Goal: Information Seeking & Learning: Check status

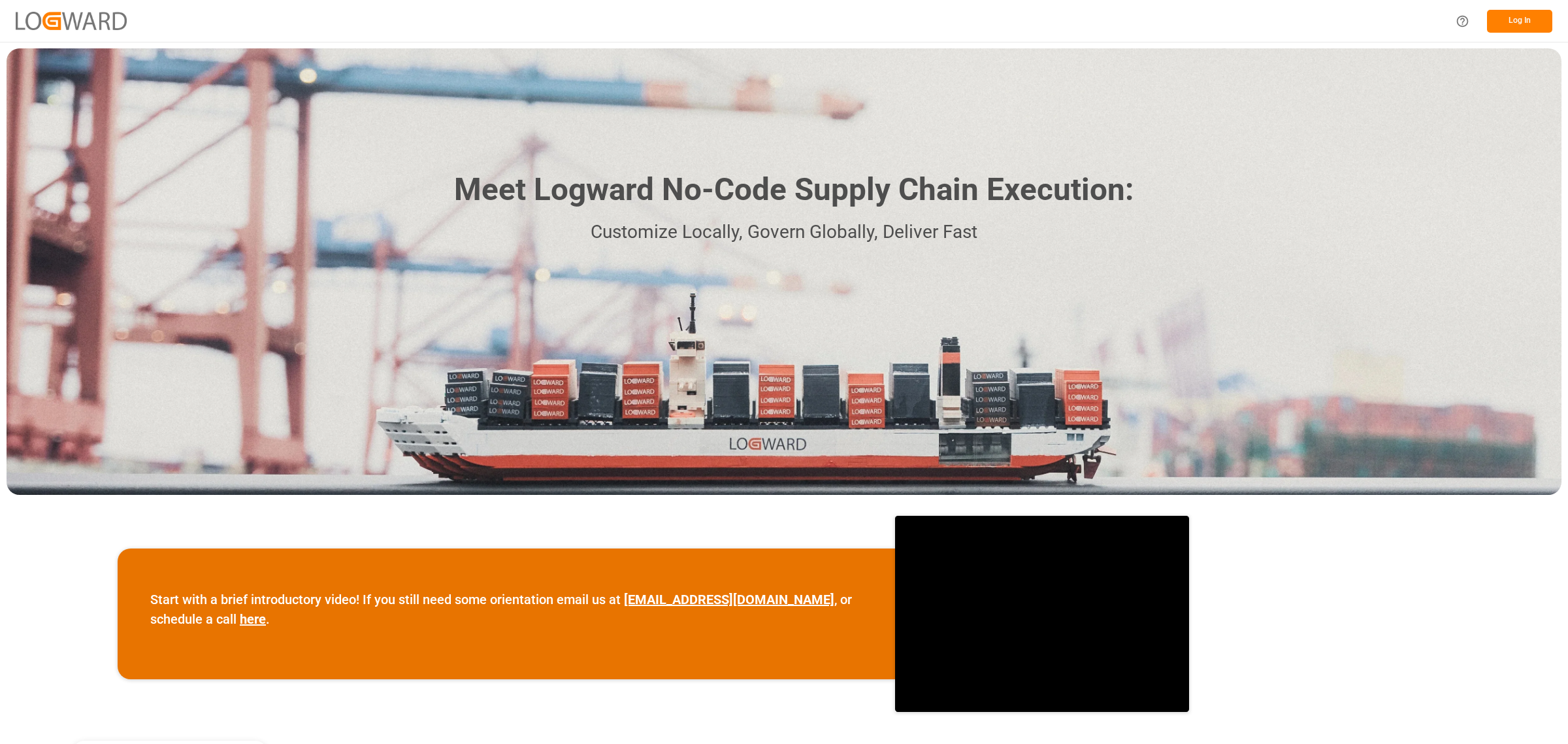
click at [1519, 17] on button "Log In" at bounding box center [1519, 21] width 65 height 23
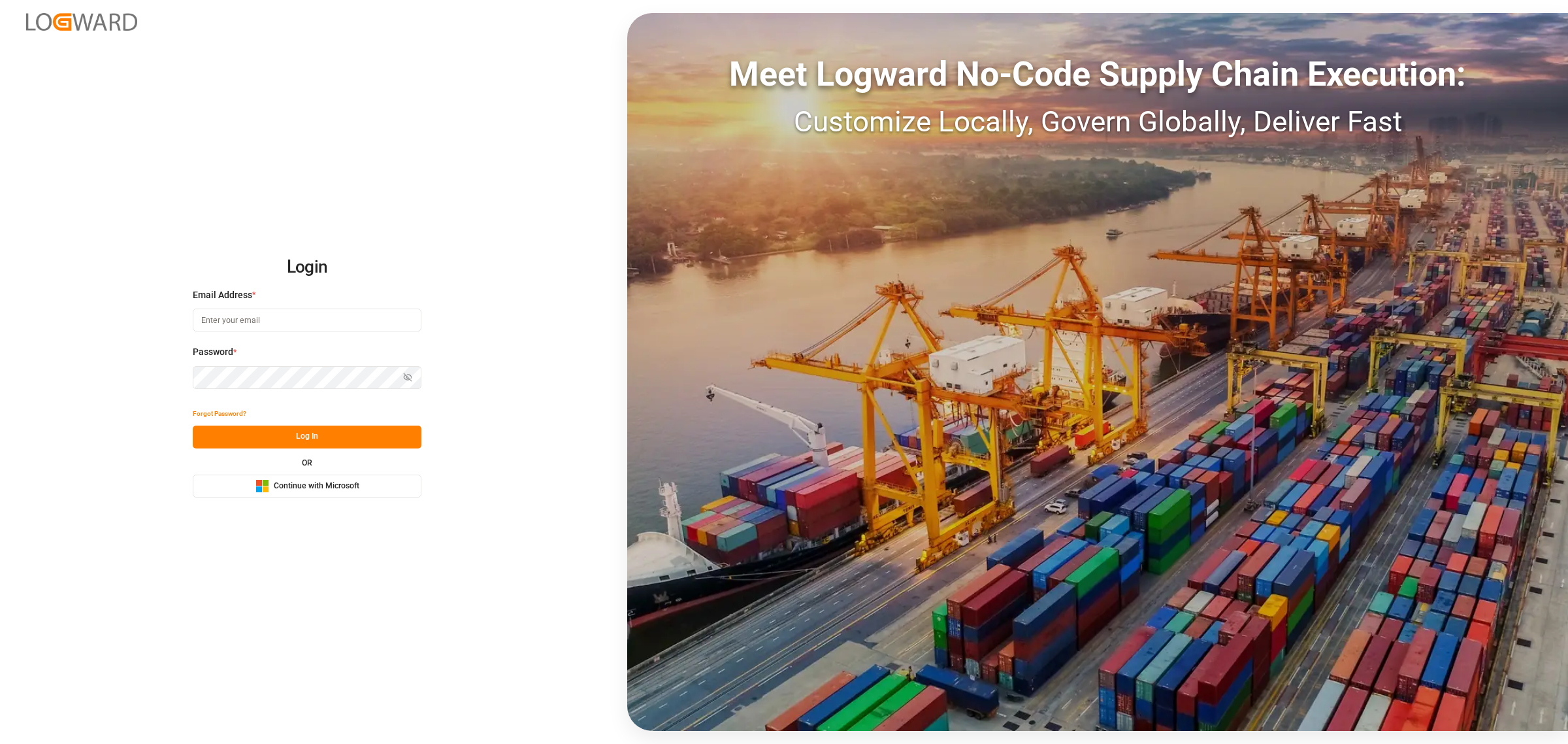
click at [329, 476] on button "Microsoft Logo Continue with Microsoft" at bounding box center [306, 485] width 228 height 23
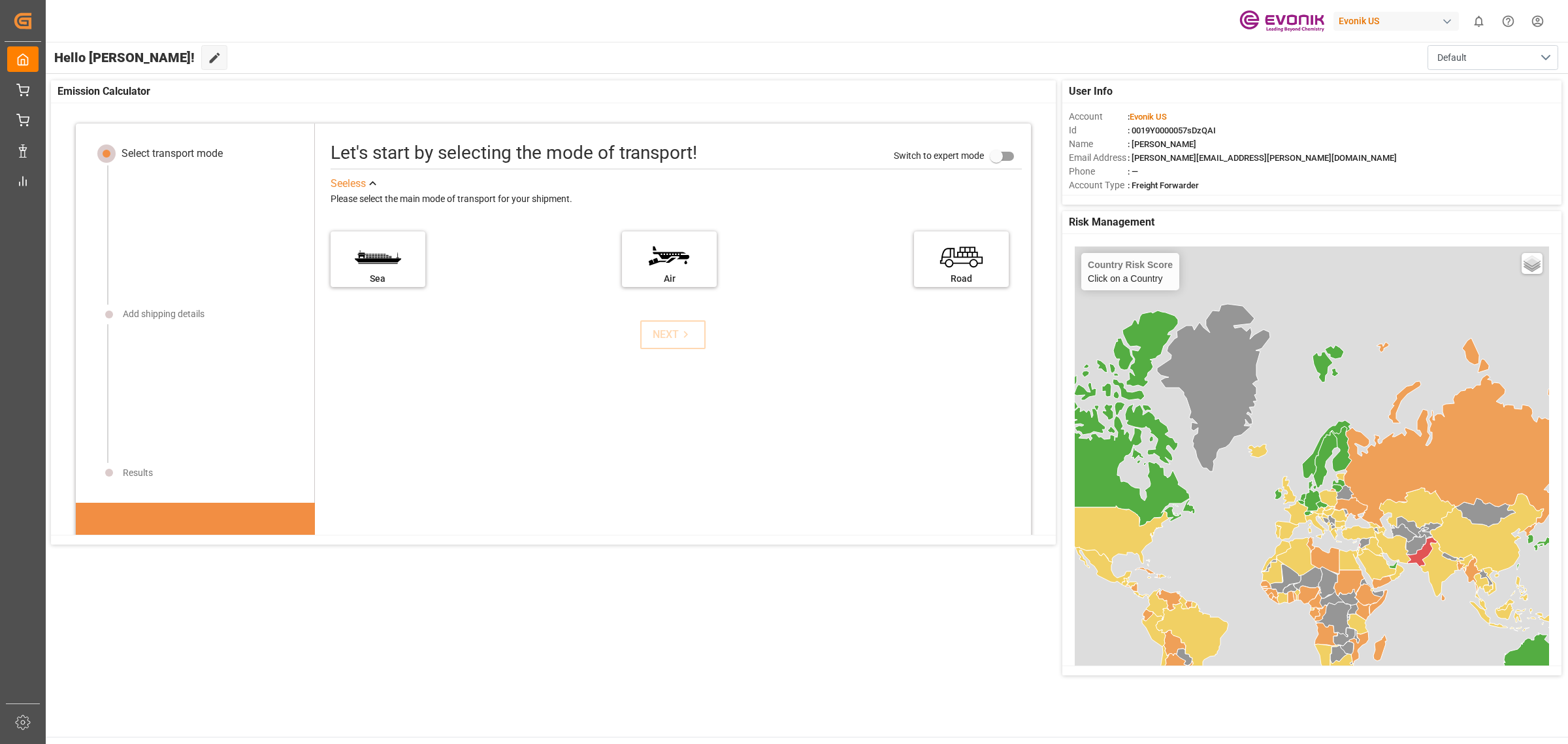
click at [1437, 18] on div "Evonik US" at bounding box center [1396, 21] width 125 height 19
click at [1385, 94] on span "EvonikIn-6LLN" at bounding box center [1369, 95] width 86 height 12
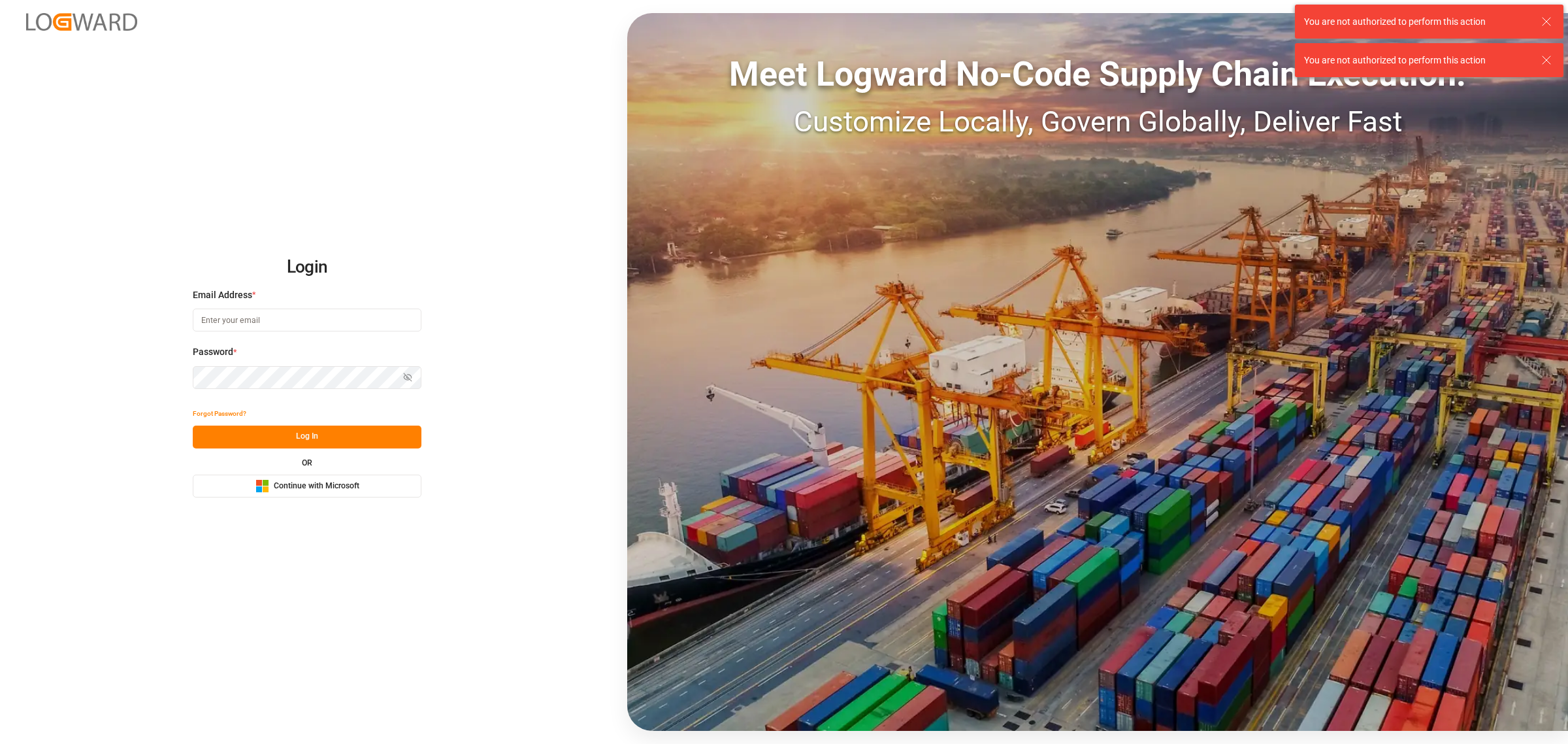
click at [292, 481] on span "Continue with Microsoft" at bounding box center [316, 486] width 86 height 12
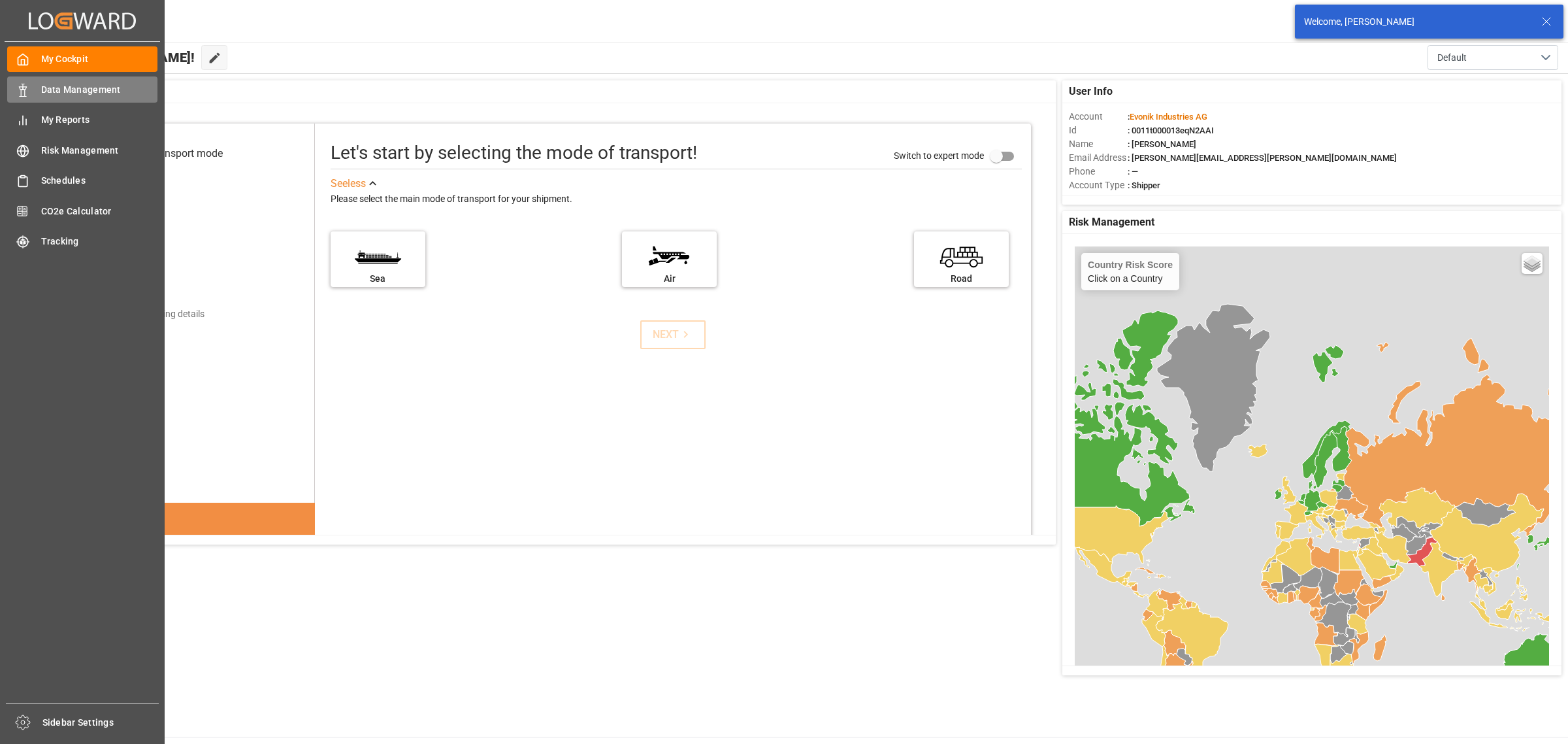
click at [101, 91] on span "Data Management" at bounding box center [99, 89] width 117 height 14
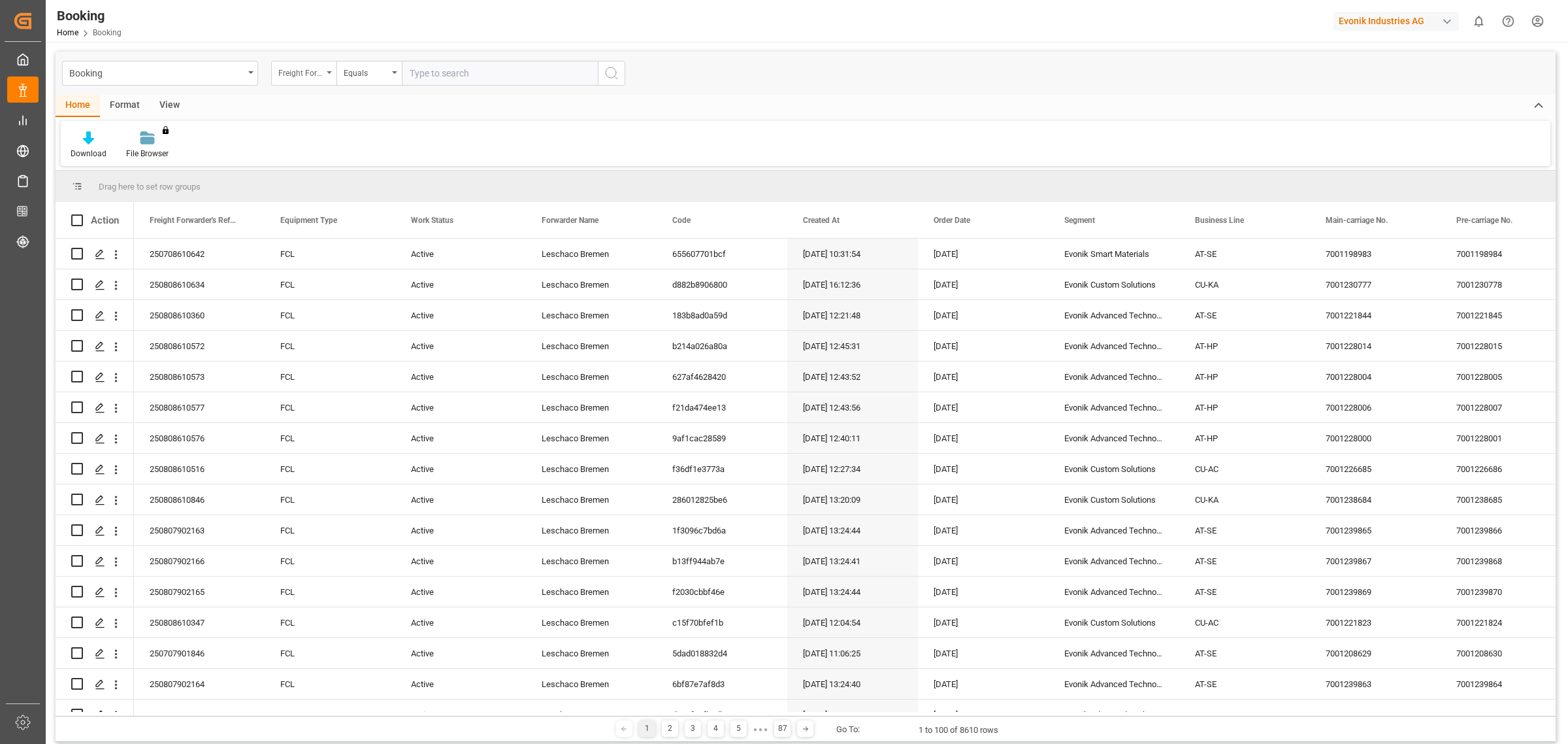
click at [314, 70] on div "Freight Forwarder's Reference No." at bounding box center [300, 72] width 44 height 15
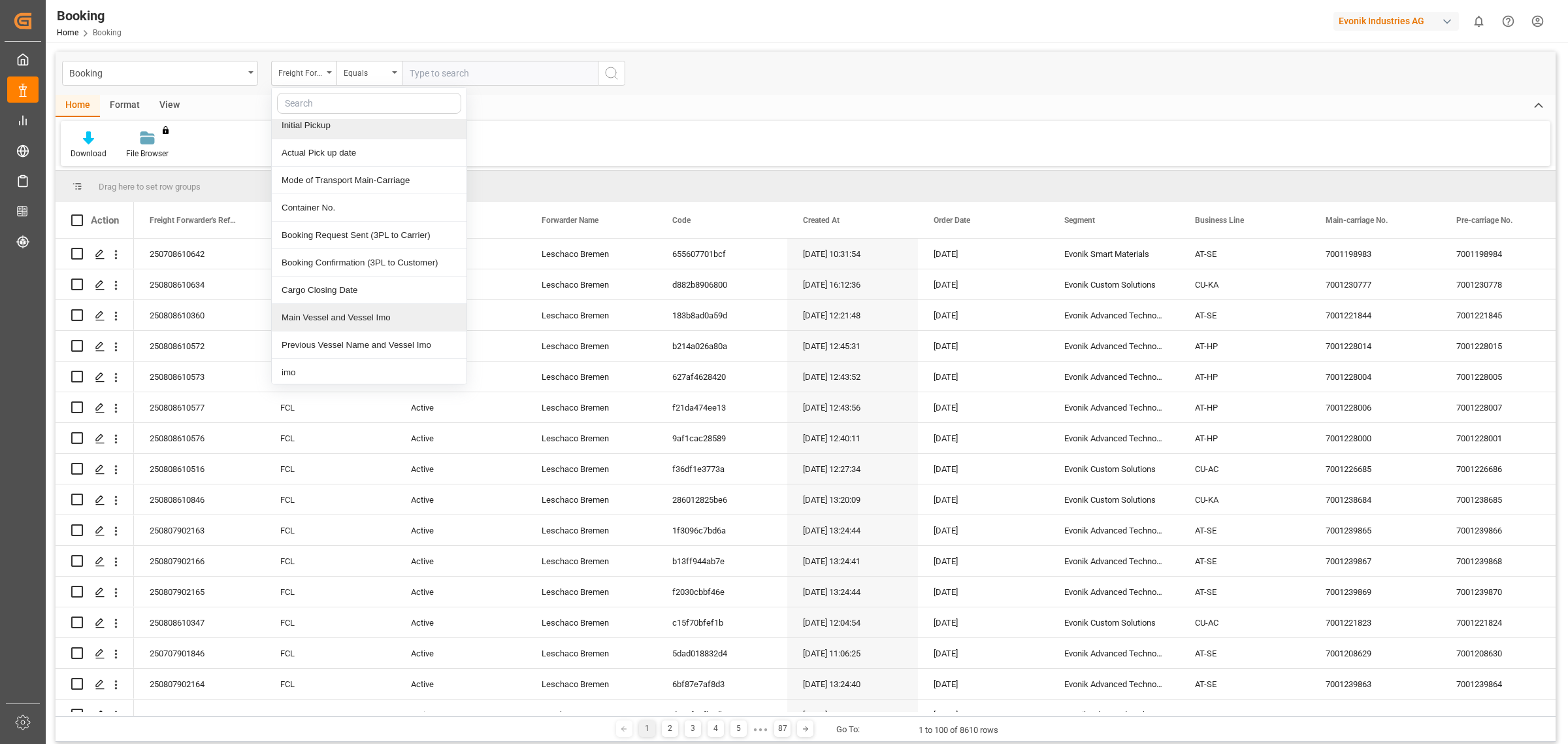
scroll to position [817, 0]
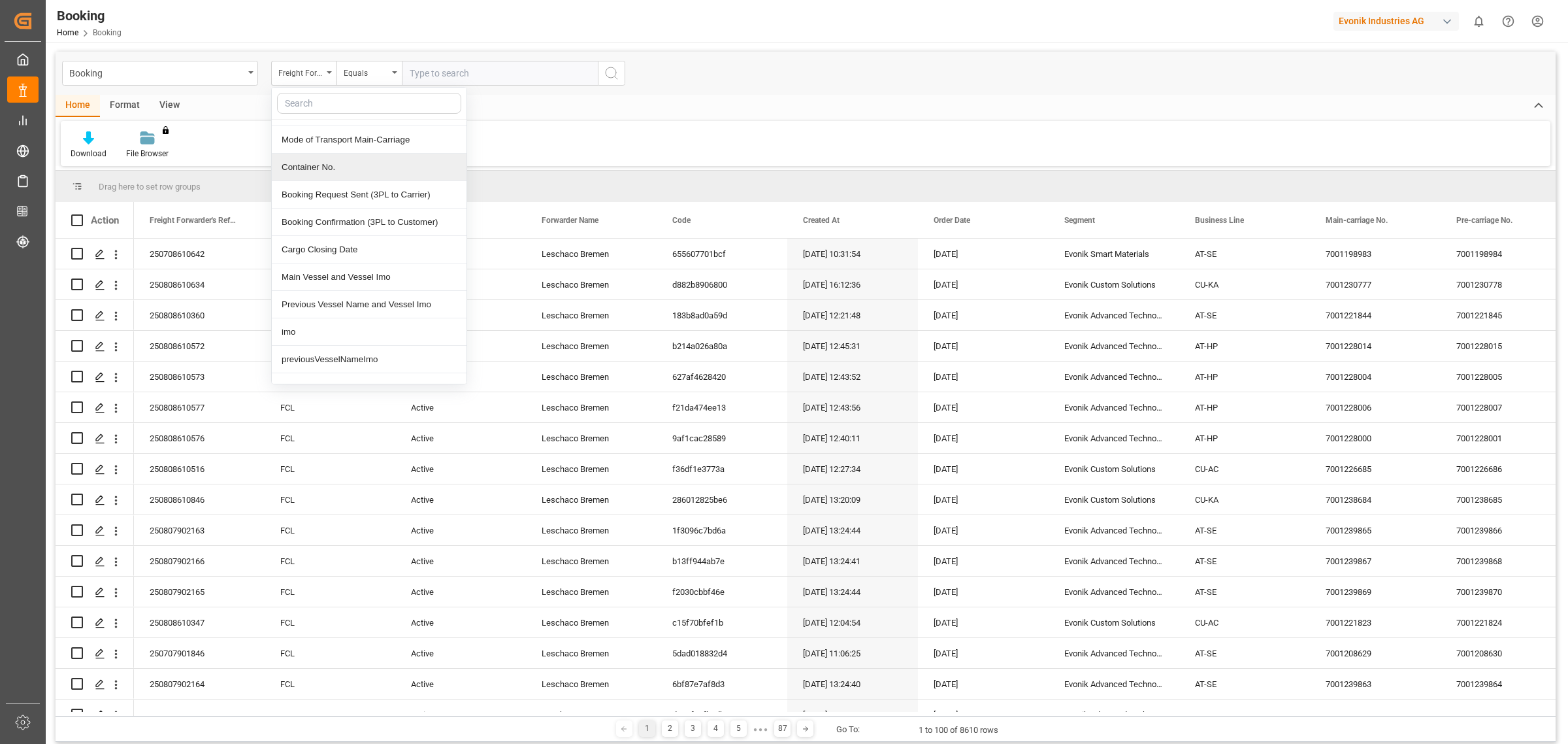
click at [334, 175] on div "Container No." at bounding box center [369, 168] width 195 height 28
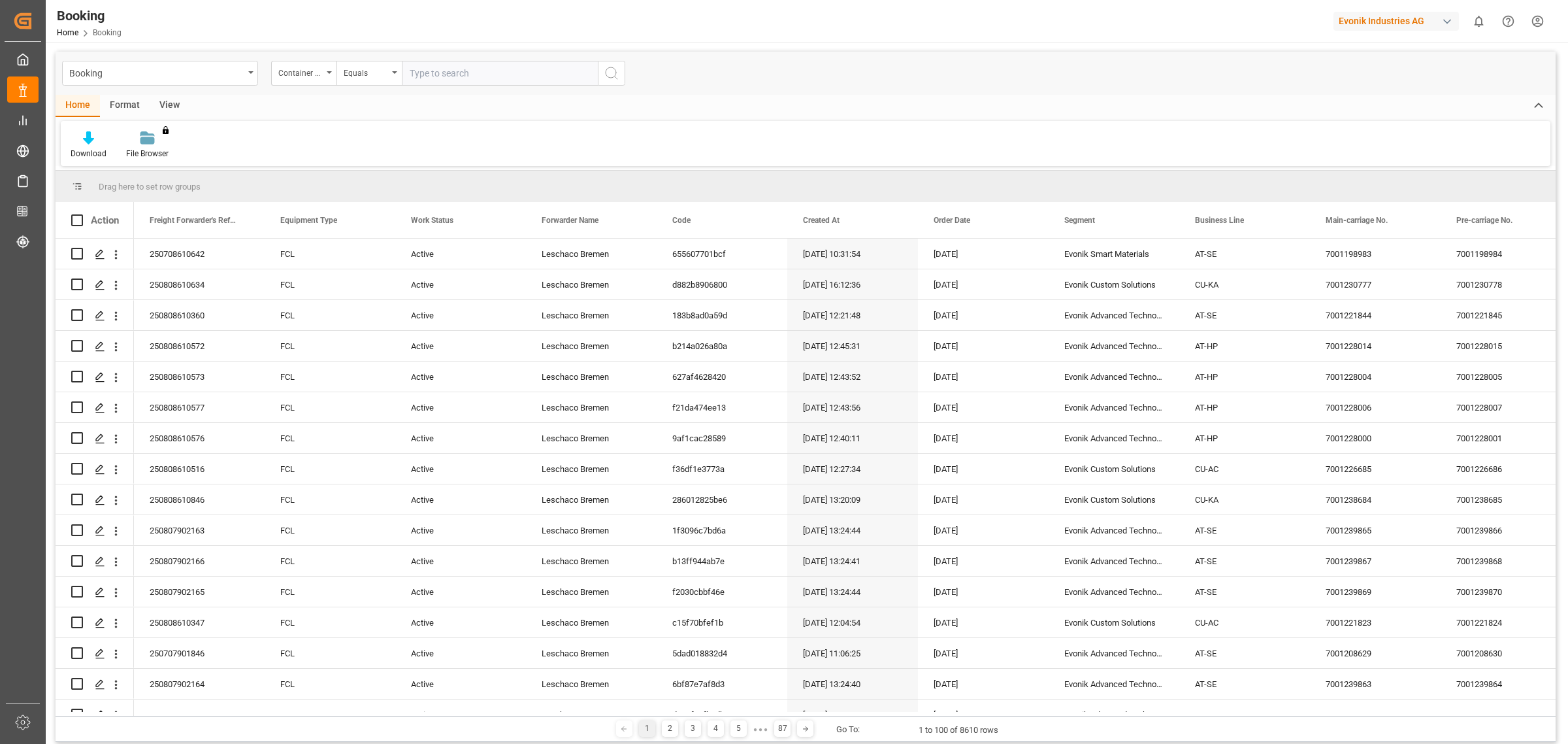
click at [521, 60] on div "Booking Container No. Equals" at bounding box center [805, 73] width 1500 height 43
click at [523, 67] on input "text" at bounding box center [500, 73] width 196 height 25
paste input "CMAU9125338"
type input "CMAU9125338"
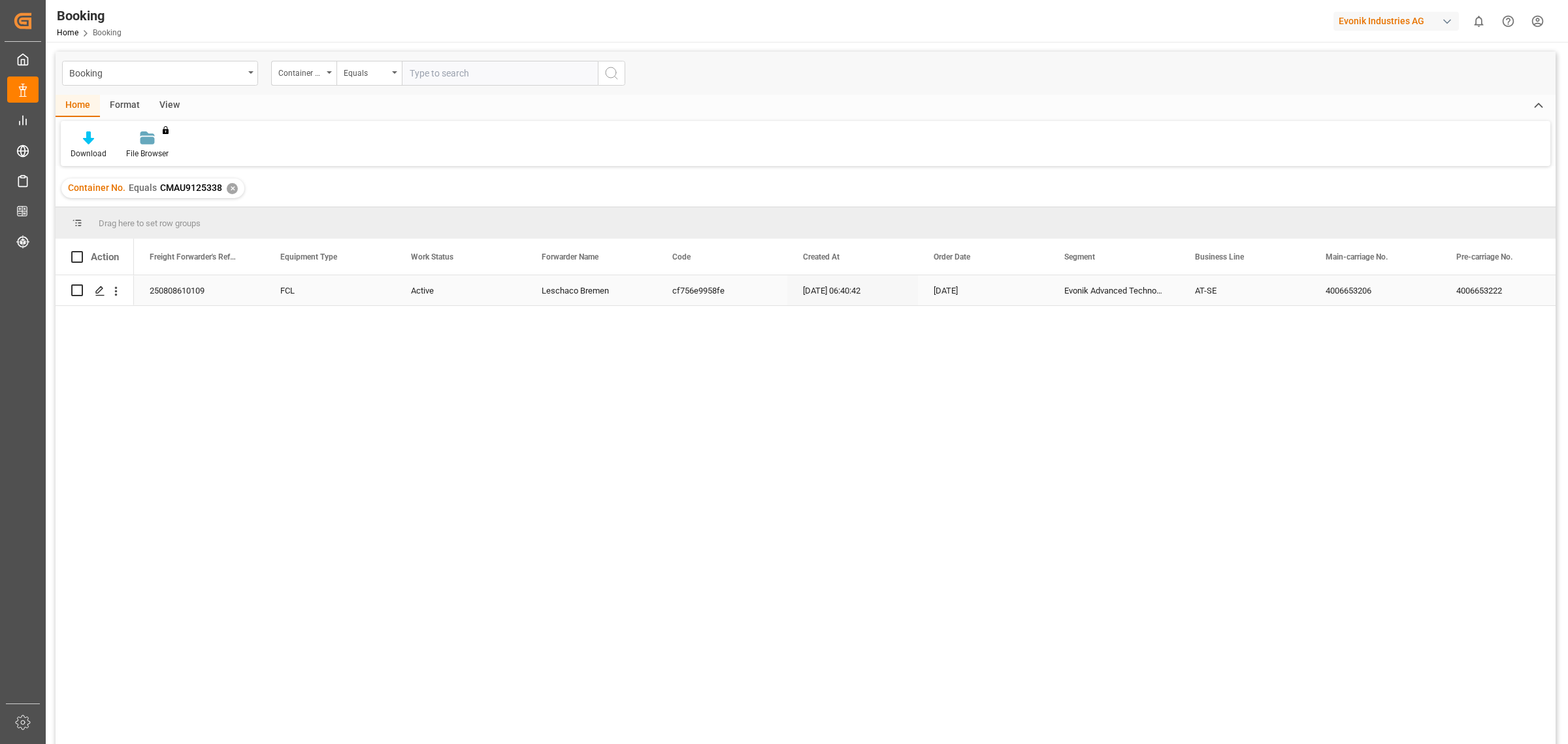
click at [1366, 288] on div "4006653206" at bounding box center [1375, 290] width 131 height 30
click at [230, 187] on div "✕" at bounding box center [232, 189] width 11 height 11
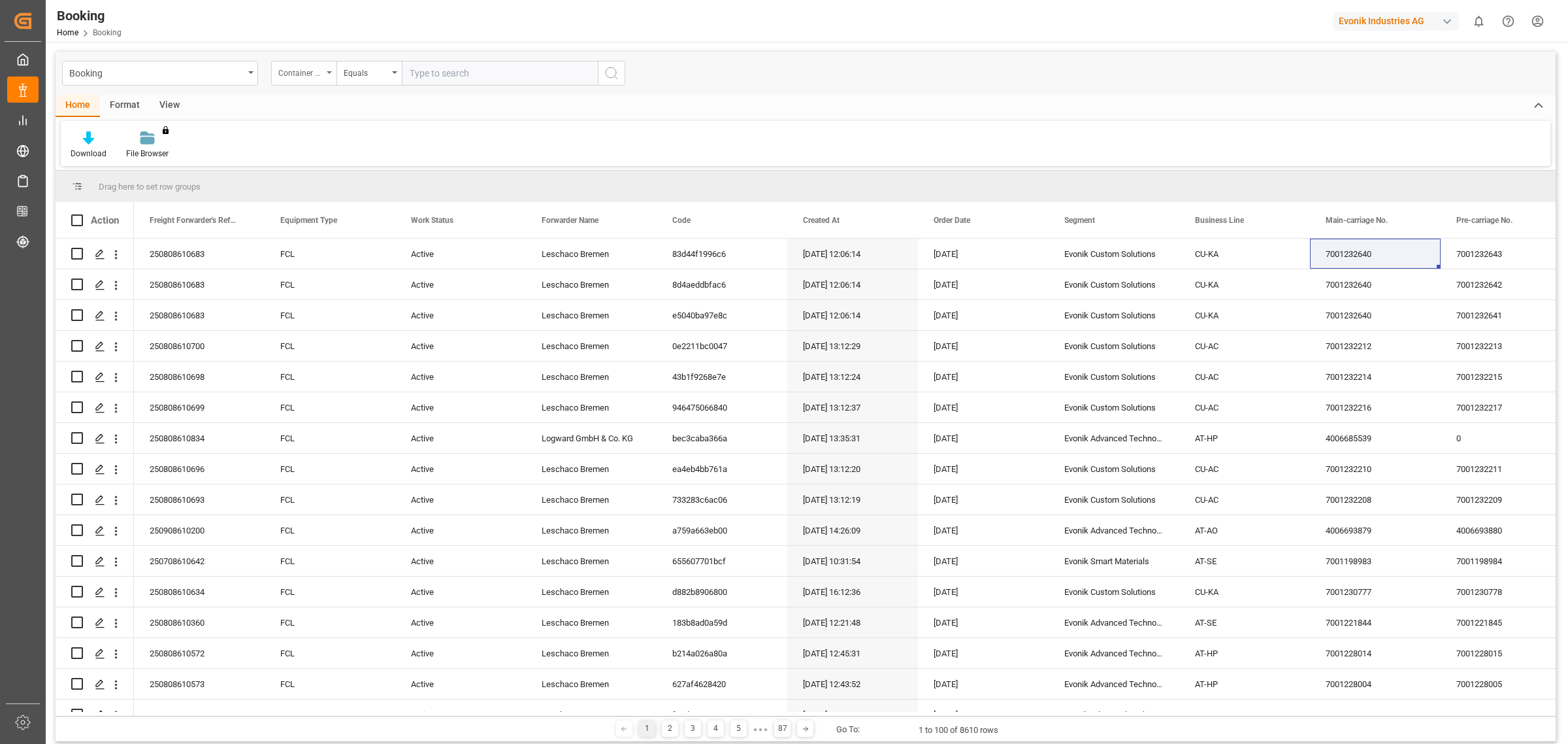
click at [328, 72] on icon "open menu" at bounding box center [329, 72] width 6 height 3
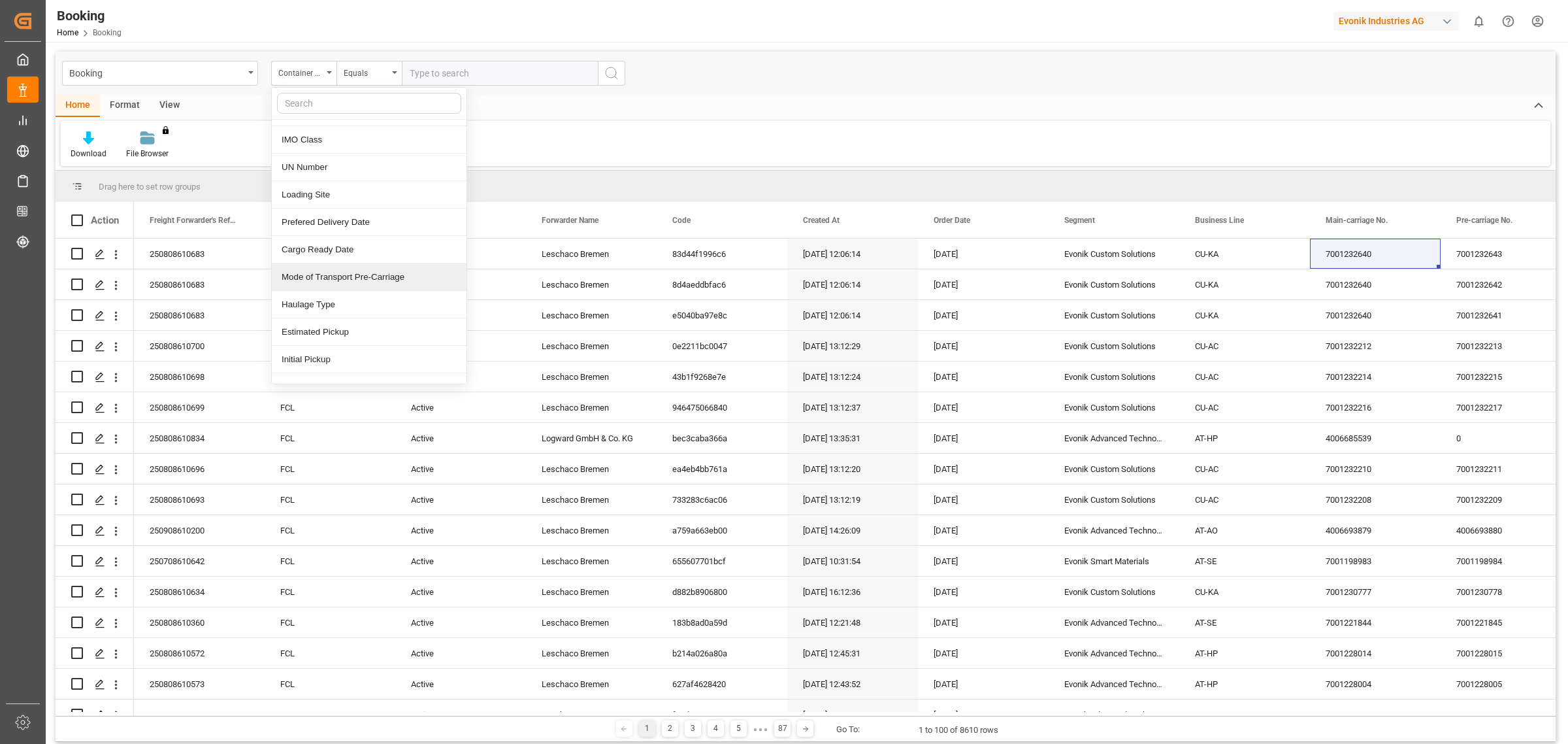
scroll to position [572, 0]
click at [330, 145] on div "UN Number" at bounding box center [369, 138] width 195 height 28
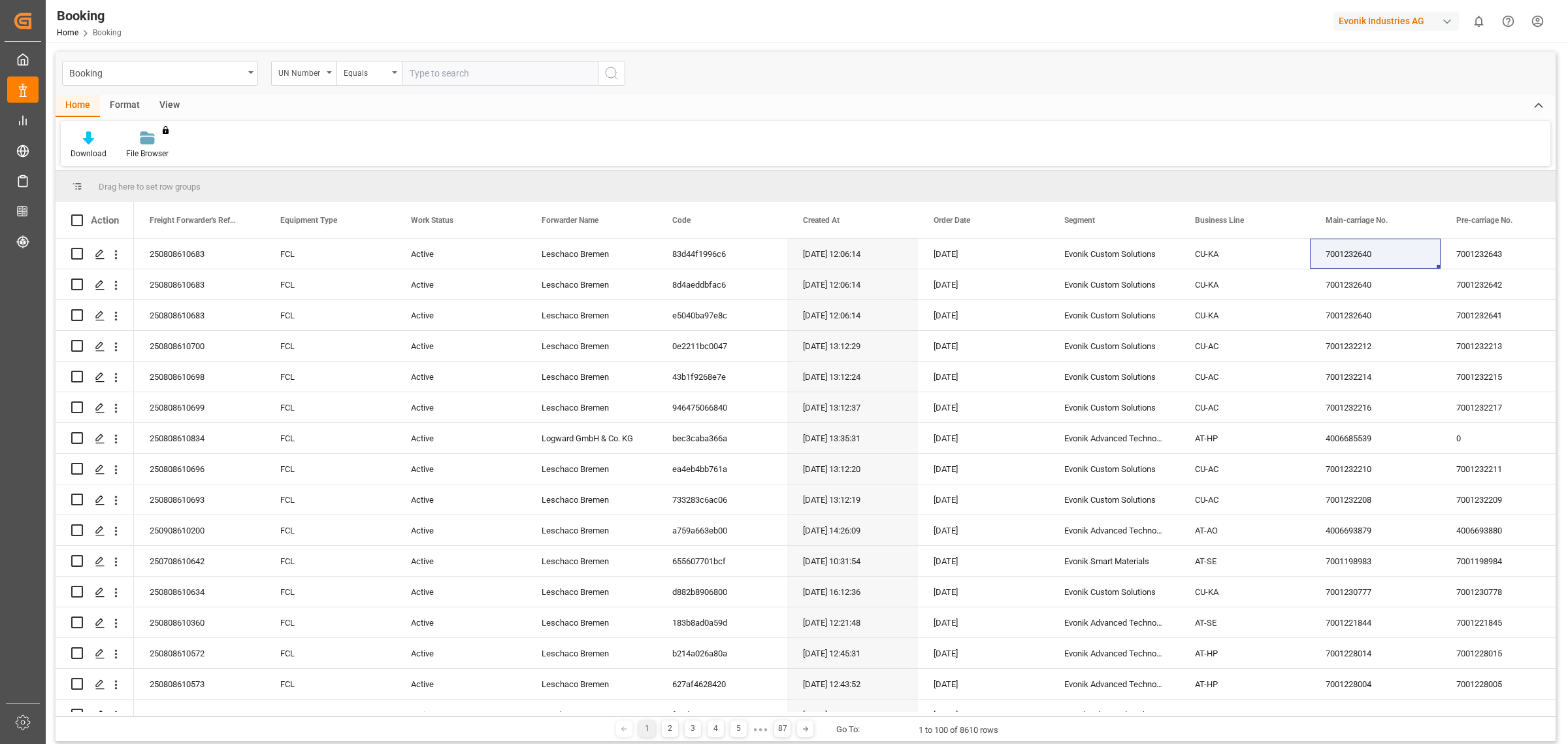
click at [465, 74] on input "text" at bounding box center [500, 73] width 196 height 25
type input "1818"
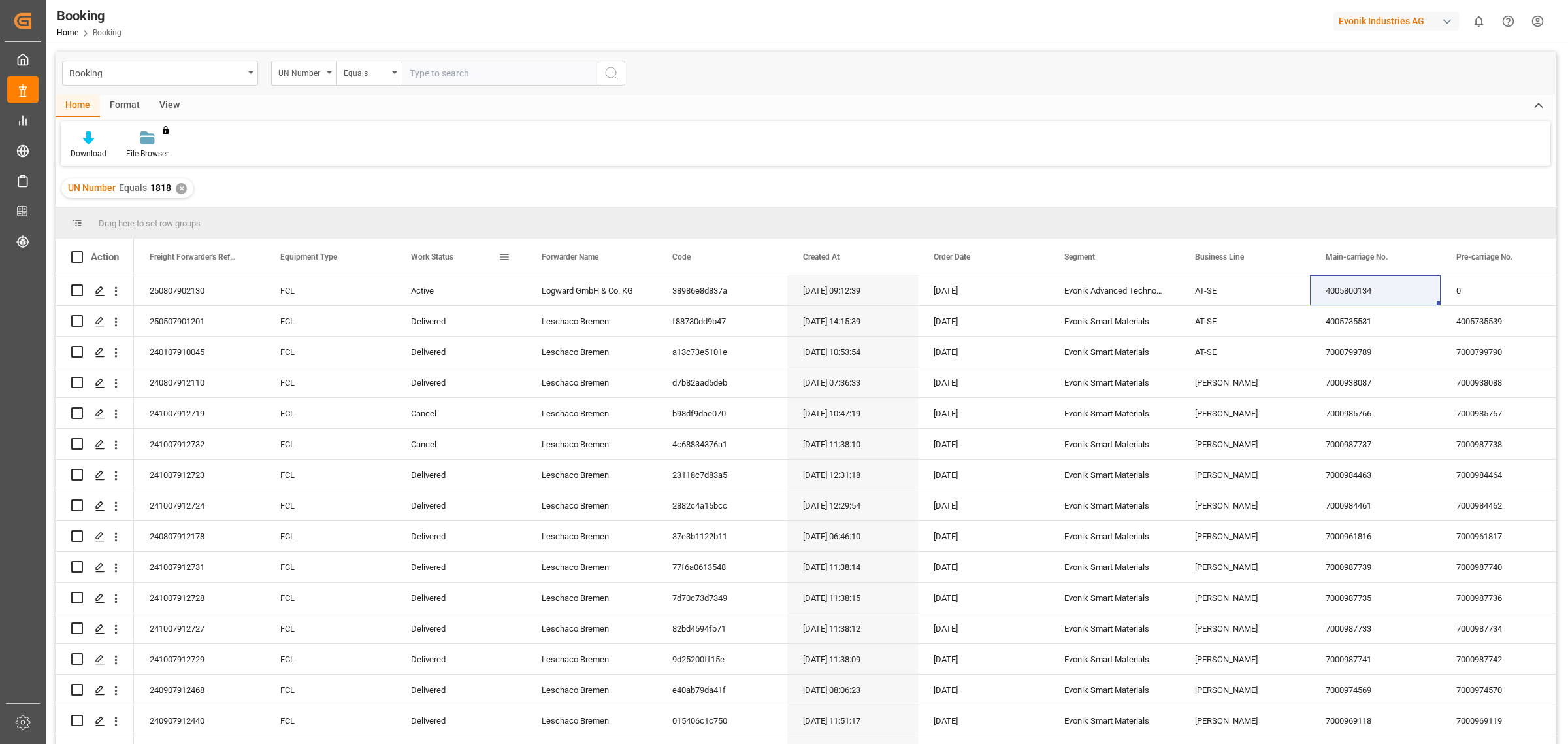
click at [507, 253] on span at bounding box center [504, 257] width 12 height 12
click at [757, 122] on div "Download File Browser You don't have permission for this feature. Contact admin." at bounding box center [805, 143] width 1489 height 45
click at [433, 252] on span "Work Status" at bounding box center [432, 257] width 42 height 9
click at [126, 103] on div "Format" at bounding box center [125, 106] width 50 height 22
click at [165, 102] on div "View" at bounding box center [169, 106] width 40 height 22
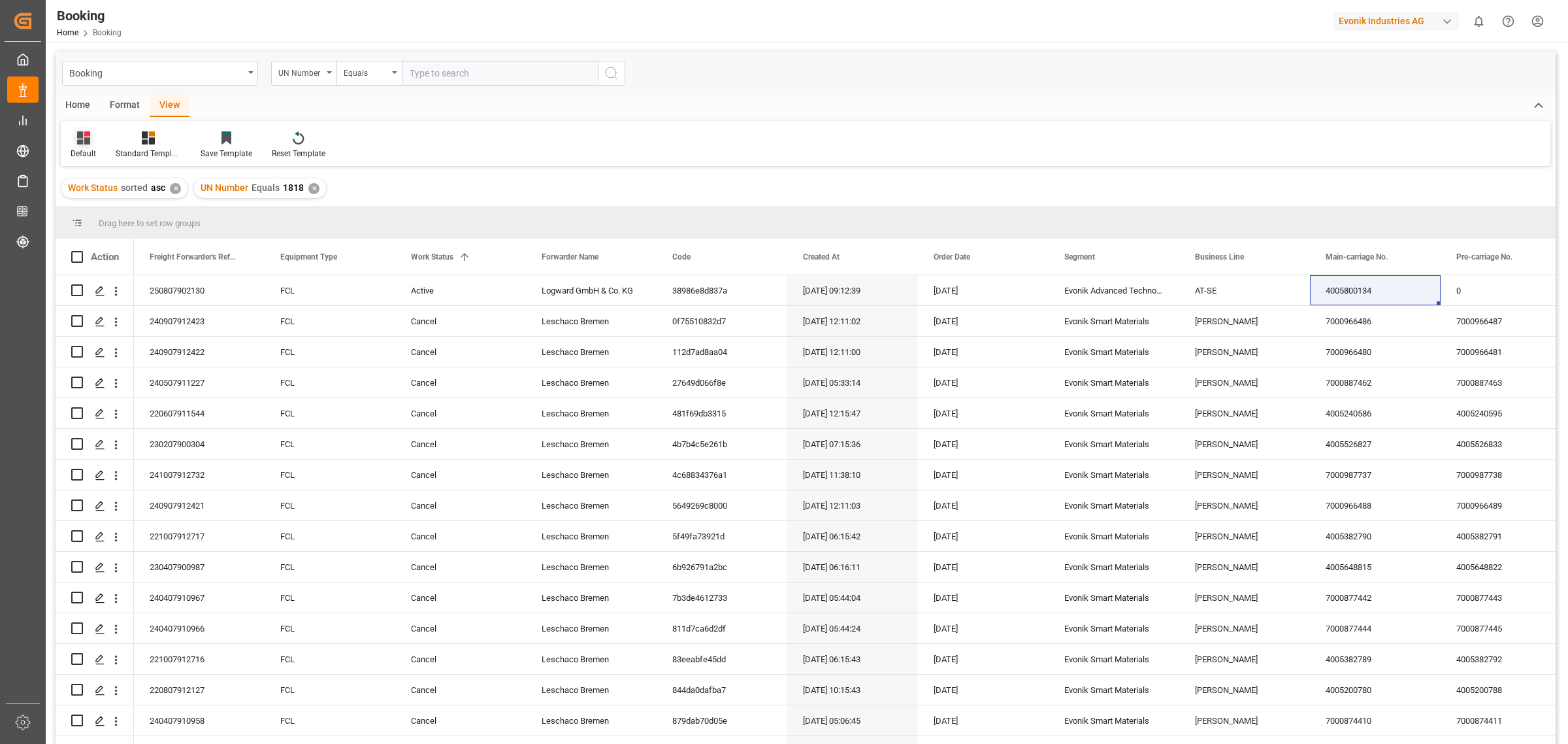
click at [82, 136] on icon at bounding box center [84, 138] width 13 height 13
click at [126, 269] on div "Siridion 3" at bounding box center [134, 264] width 114 height 14
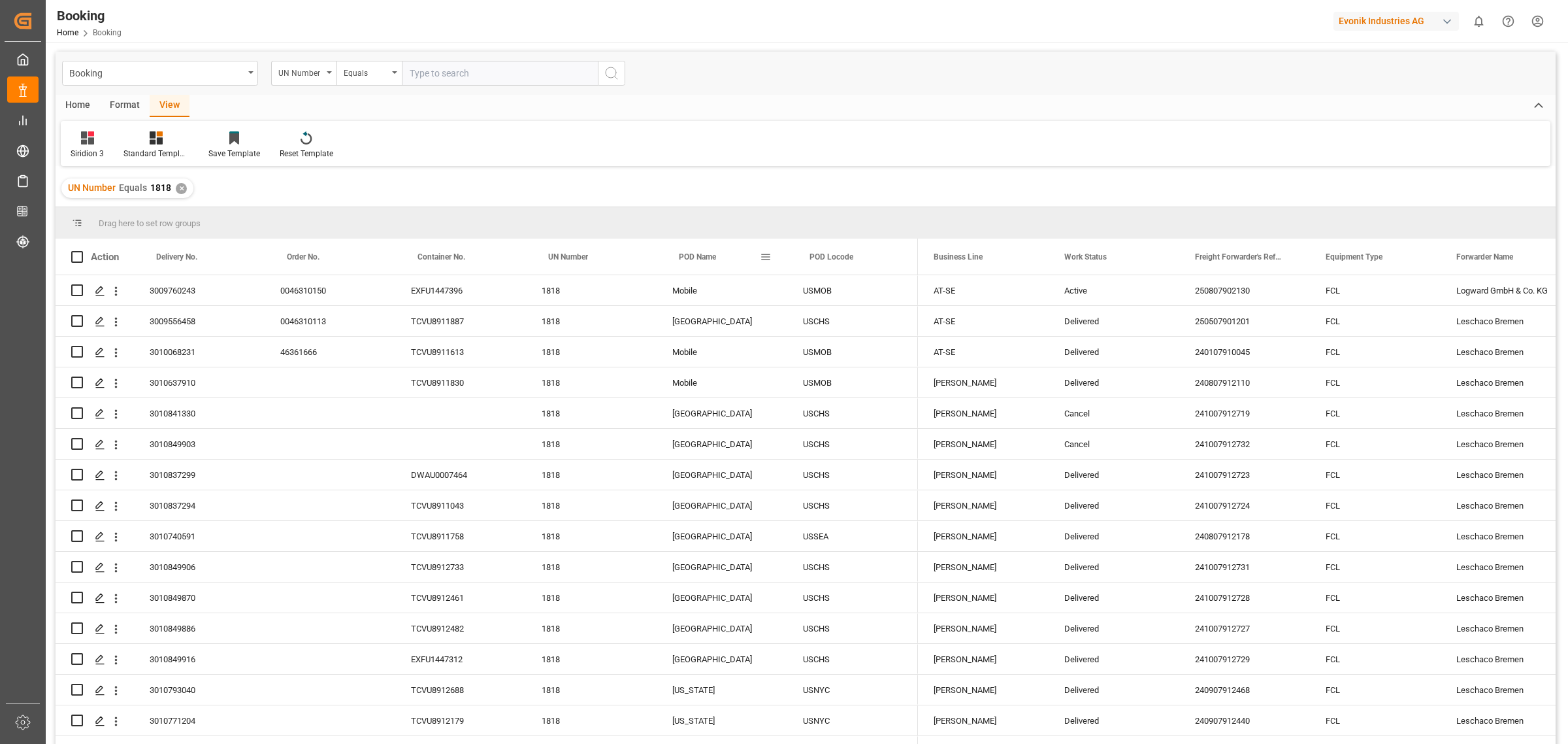
click at [765, 258] on span at bounding box center [766, 257] width 12 height 12
click at [687, 253] on span "POD Name" at bounding box center [698, 257] width 37 height 9
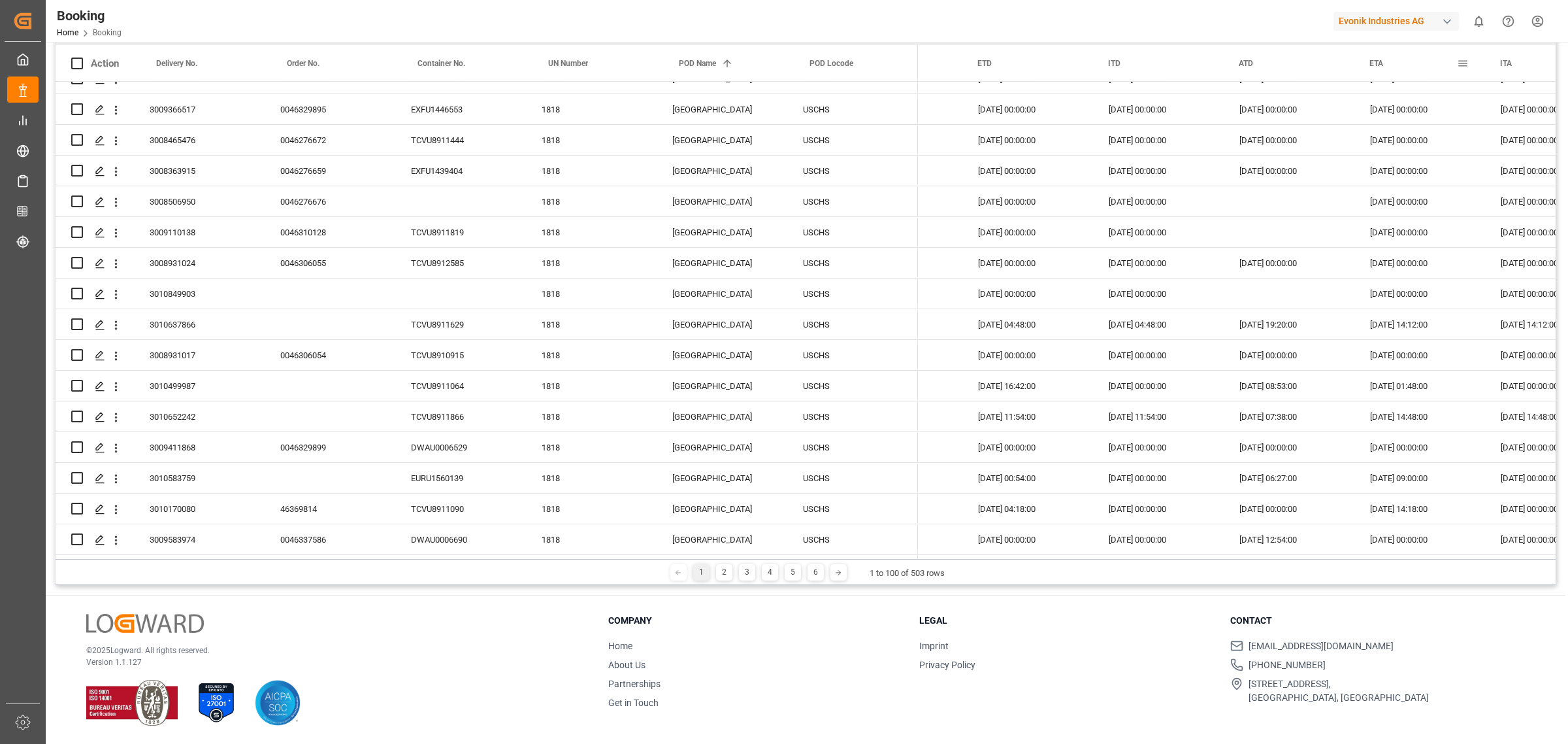
click at [1462, 64] on span at bounding box center [1462, 63] width 12 height 12
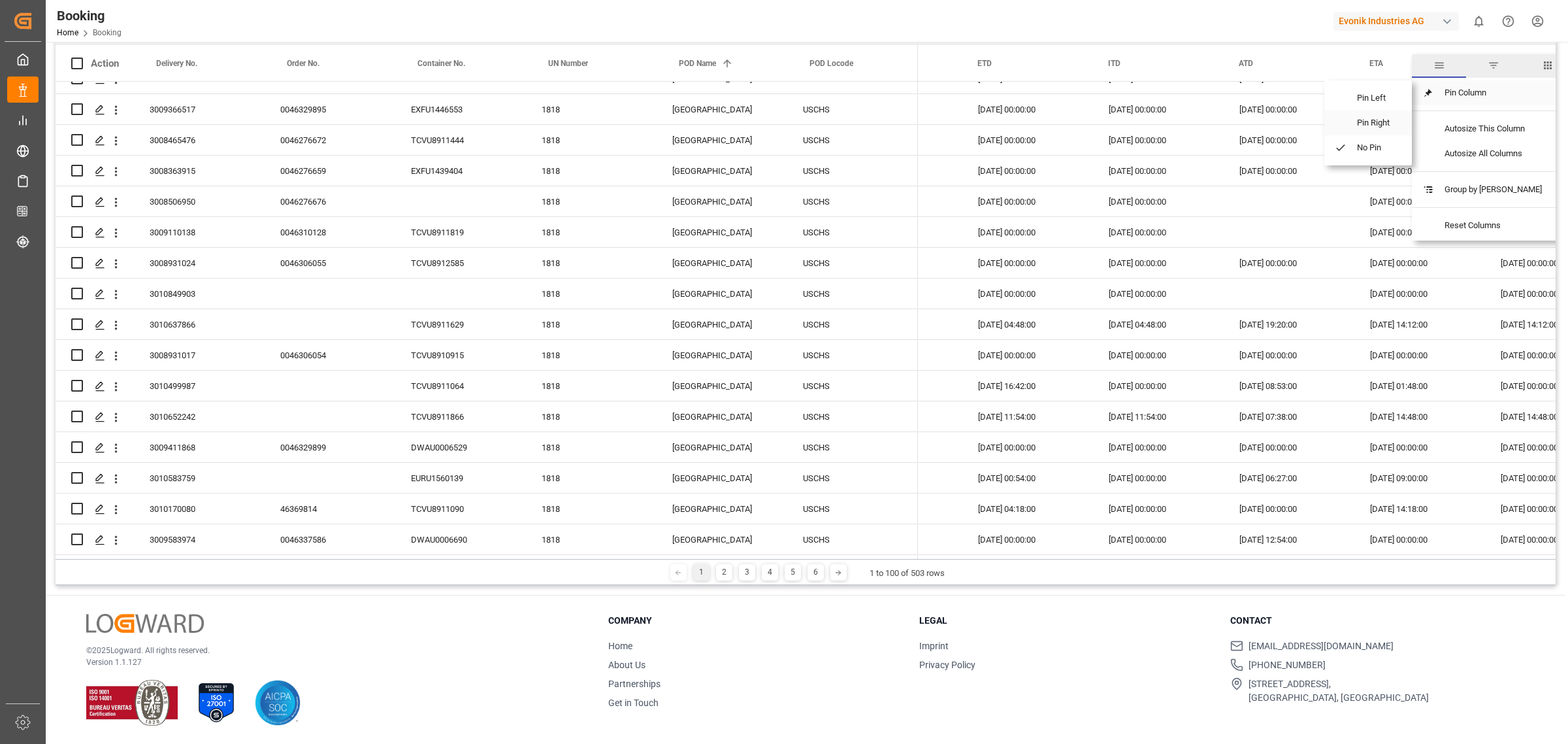
click at [1378, 122] on span "Pin Right" at bounding box center [1374, 122] width 55 height 25
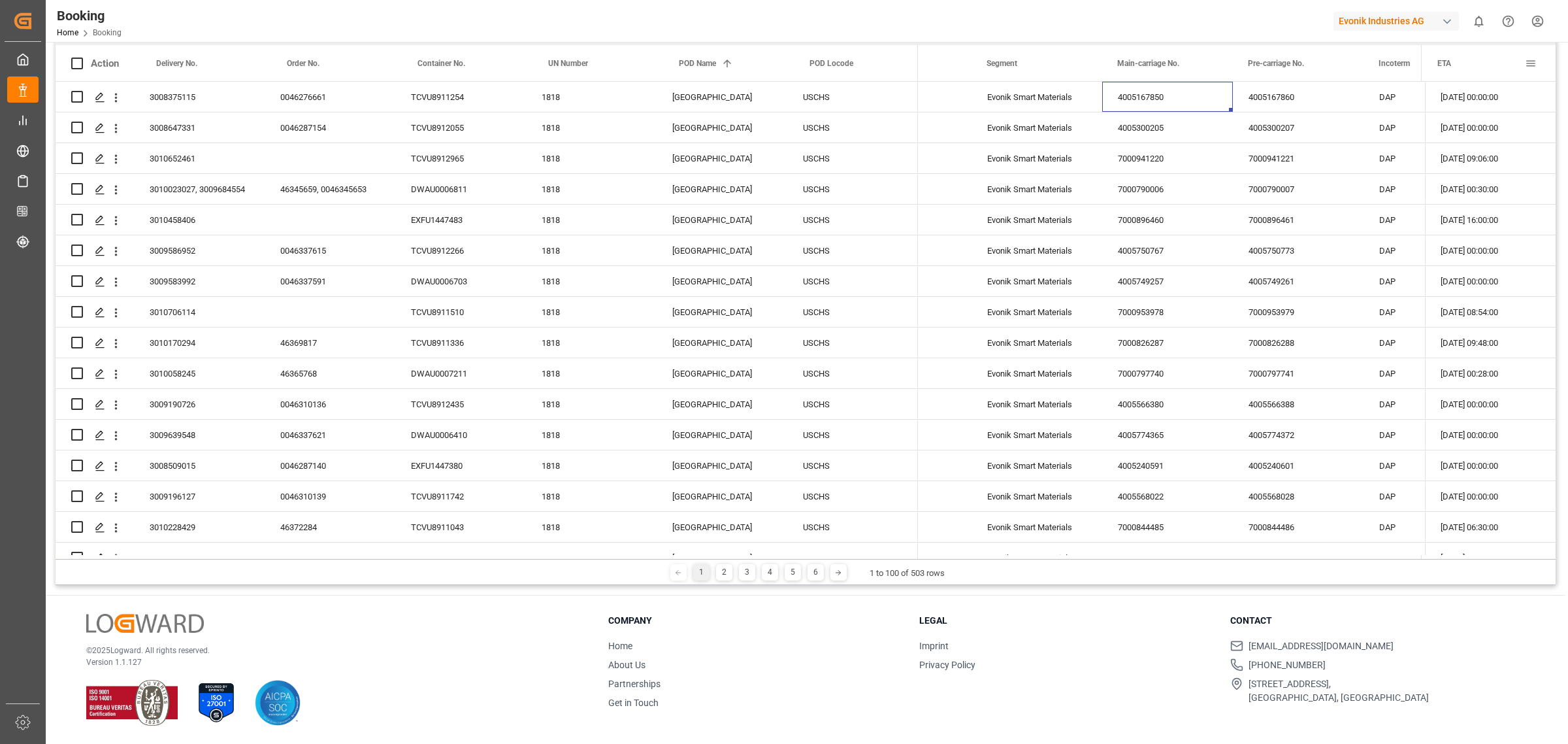
click at [1529, 61] on span at bounding box center [1530, 63] width 12 height 12
click at [1541, 62] on span "columns" at bounding box center [1547, 65] width 12 height 12
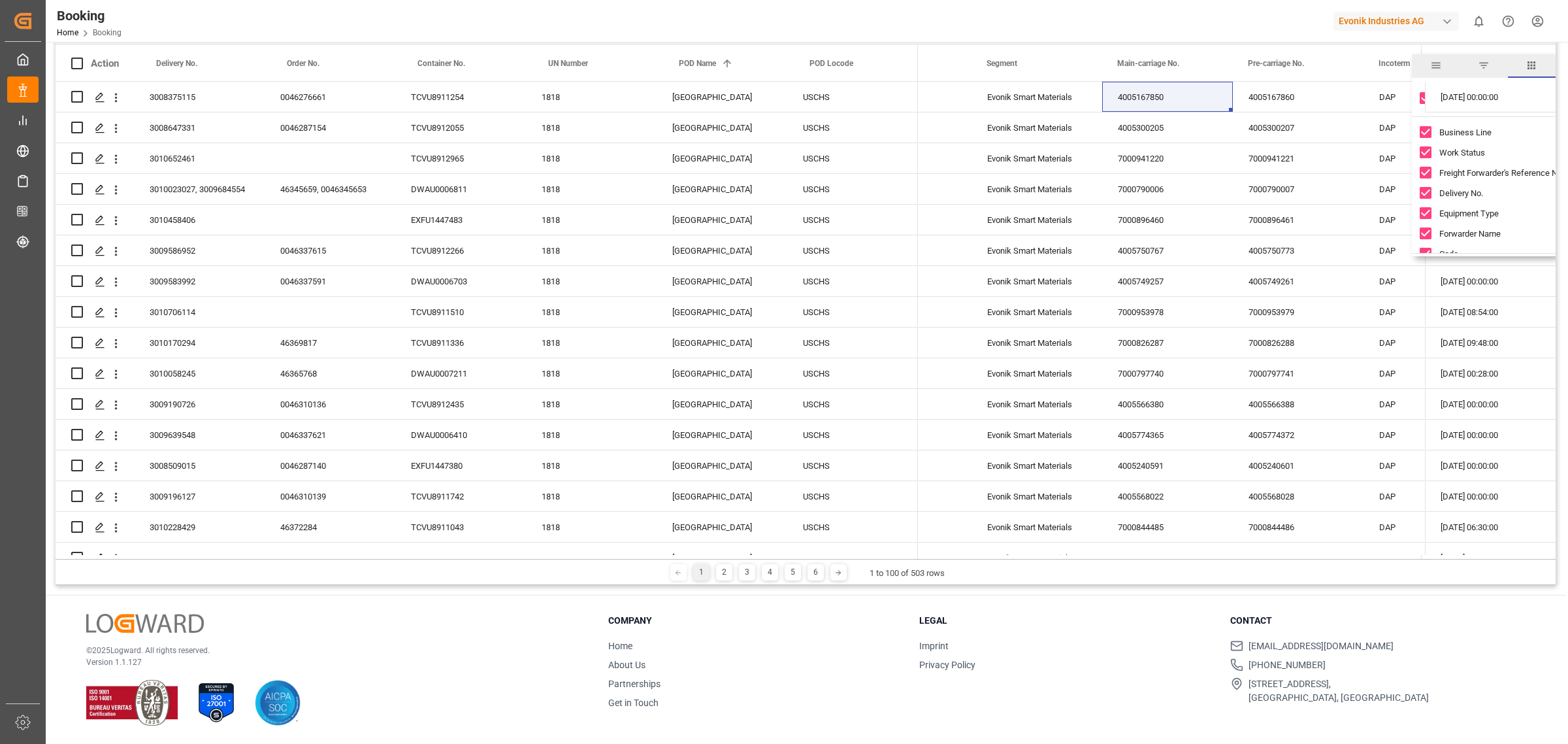
click at [1533, 65] on span "columns" at bounding box center [1530, 65] width 12 height 12
click at [1529, 61] on span at bounding box center [1530, 63] width 12 height 12
click at [1444, 66] on span "general" at bounding box center [1435, 66] width 48 height 24
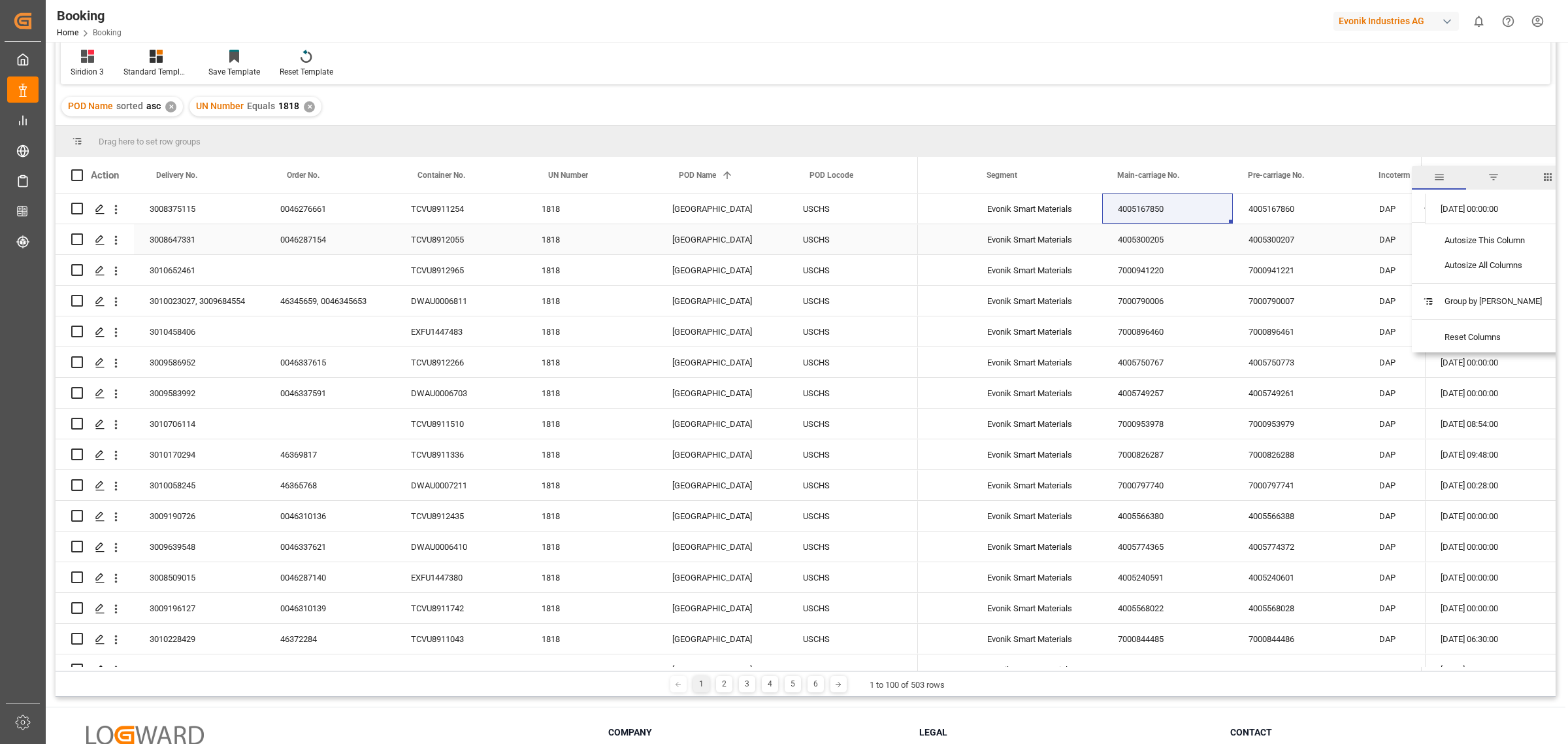
click at [1386, 242] on div "DAP" at bounding box center [1428, 238] width 131 height 30
click at [1530, 172] on span at bounding box center [1530, 175] width 12 height 12
click at [1377, 208] on span "Pin Left" at bounding box center [1374, 209] width 55 height 25
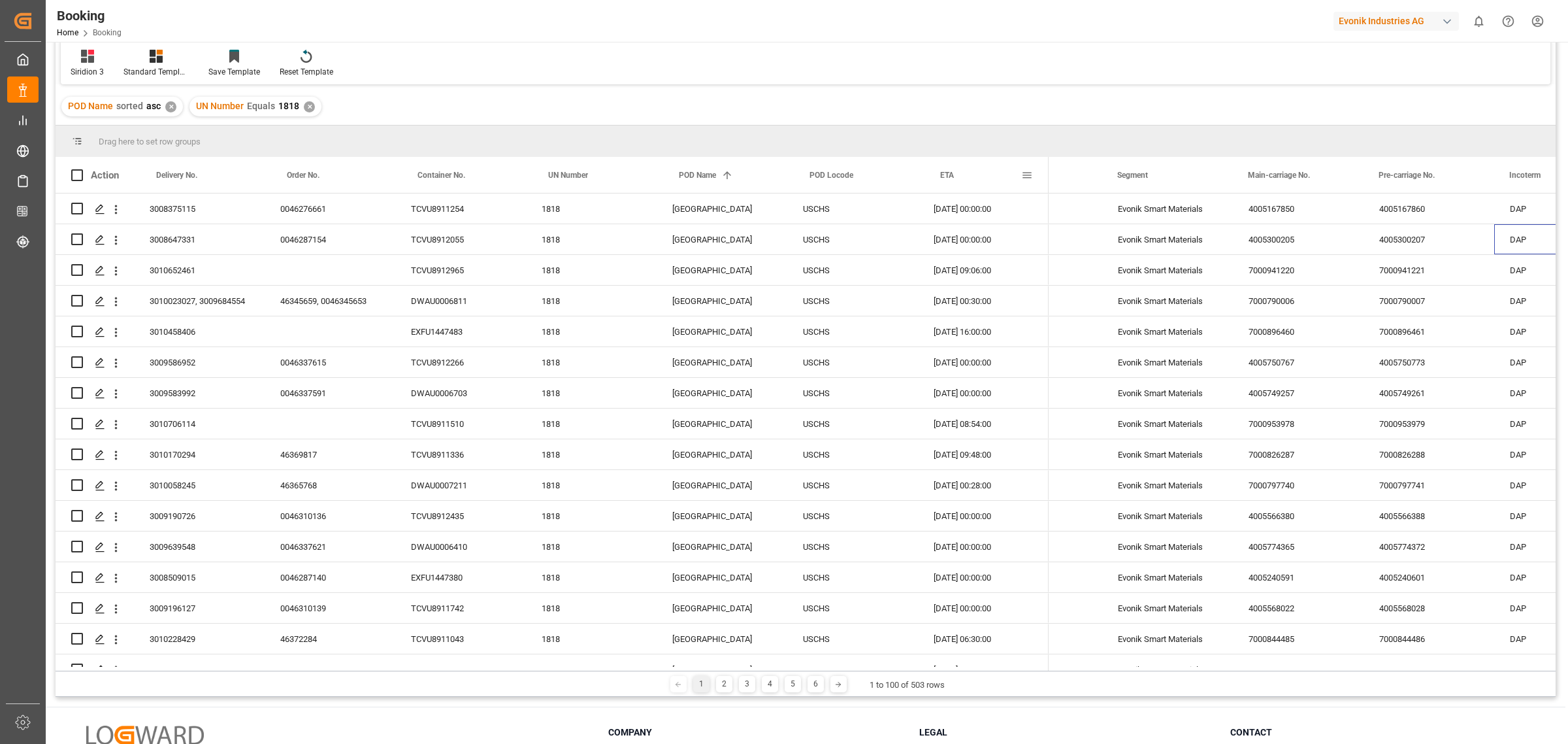
click at [988, 173] on div "ETA" at bounding box center [980, 174] width 81 height 36
click at [982, 177] on div "ETA 1" at bounding box center [980, 174] width 81 height 36
